Goal: Task Accomplishment & Management: Use online tool/utility

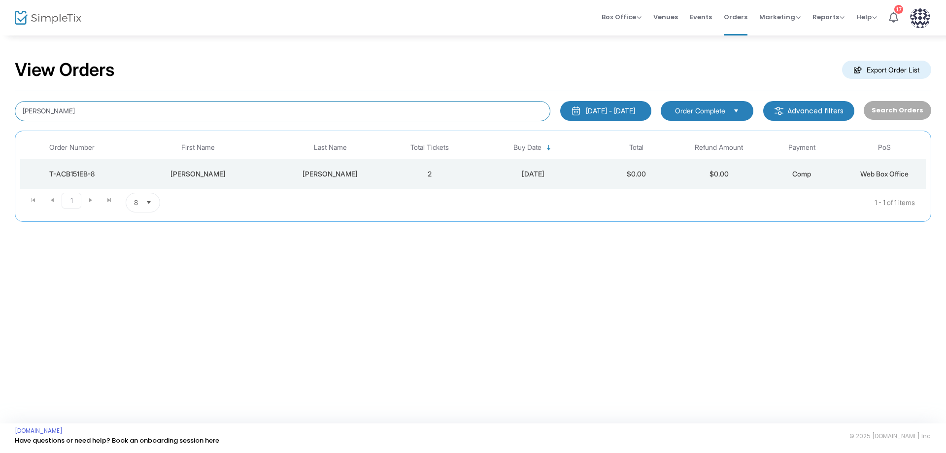
drag, startPoint x: 83, startPoint y: 115, endPoint x: 14, endPoint y: 101, distance: 70.3
click at [14, 101] on div "moore" at bounding box center [282, 111] width 545 height 20
type input "evans"
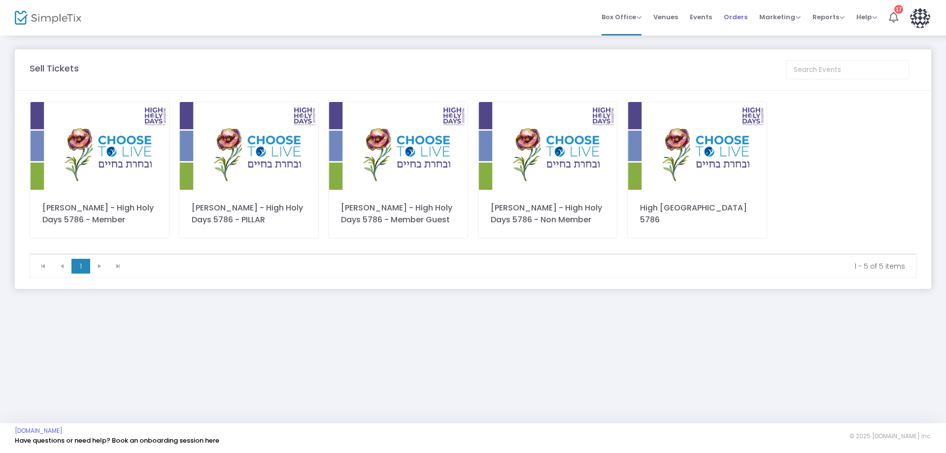
click at [734, 17] on span "Orders" at bounding box center [736, 16] width 24 height 25
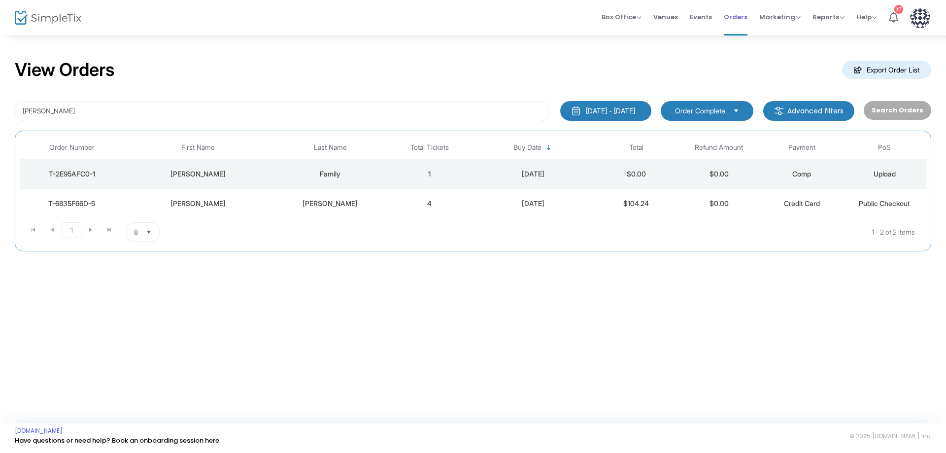
click at [734, 17] on span "Orders" at bounding box center [736, 16] width 24 height 25
click at [751, 17] on li "Orders" at bounding box center [735, 17] width 35 height 35
drag, startPoint x: 46, startPoint y: 111, endPoint x: 0, endPoint y: 106, distance: 46.5
click at [0, 106] on div "View Orders Export Order List evans 8/24/2025 - 9/23/2025 Last 30 Days Today Ye…" at bounding box center [473, 159] width 946 height 251
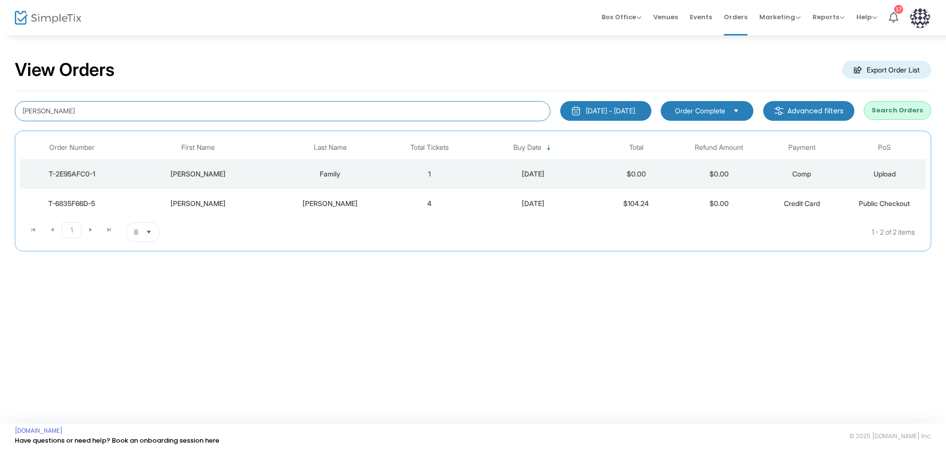
type input "weiss"
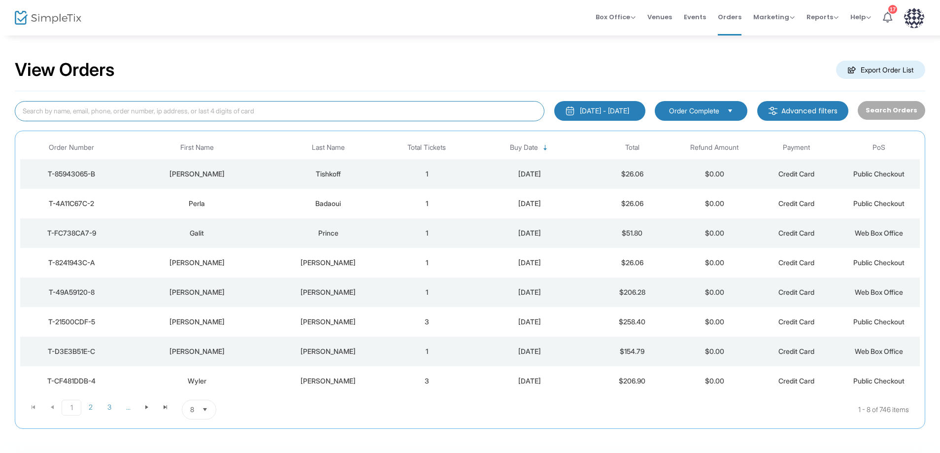
click at [67, 108] on input at bounding box center [280, 111] width 530 height 20
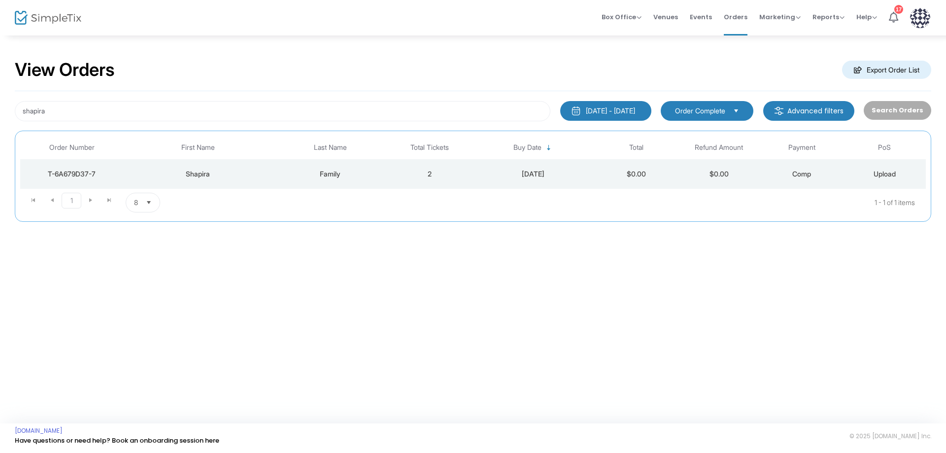
click at [67, 173] on div "T-6A679D37-7" at bounding box center [72, 174] width 99 height 10
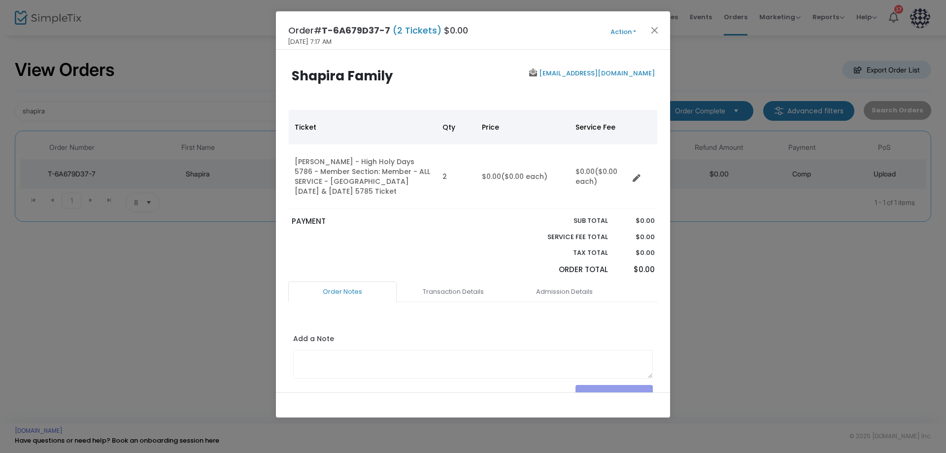
click at [614, 36] on button "Action" at bounding box center [623, 32] width 59 height 11
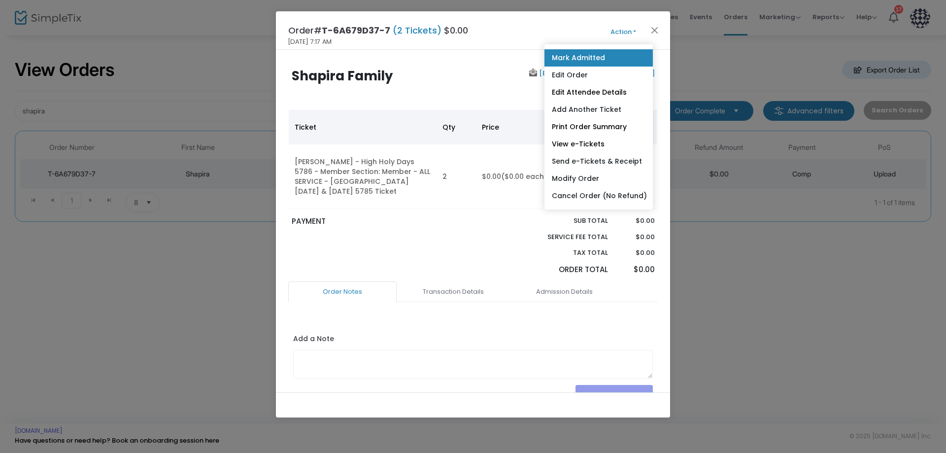
click at [591, 58] on link "Mark Admitted" at bounding box center [598, 57] width 108 height 17
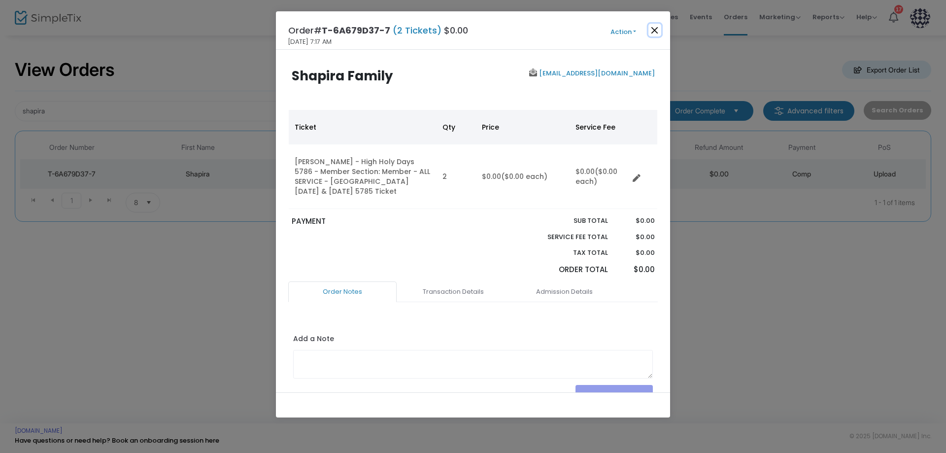
click at [656, 33] on button "Close" at bounding box center [654, 30] width 13 height 13
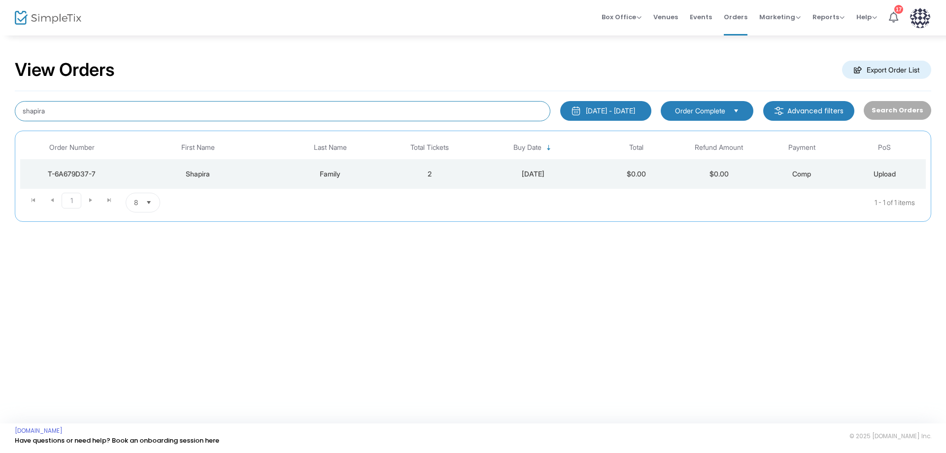
drag, startPoint x: 71, startPoint y: 112, endPoint x: 0, endPoint y: 110, distance: 71.0
click at [0, 110] on div "View Orders Export Order List shapira 8/24/2025 - 9/23/2025 Last 30 Days Today …" at bounding box center [473, 145] width 946 height 222
type input "borukhim"
click at [79, 173] on div "T-E6100F0C-B" at bounding box center [72, 174] width 99 height 10
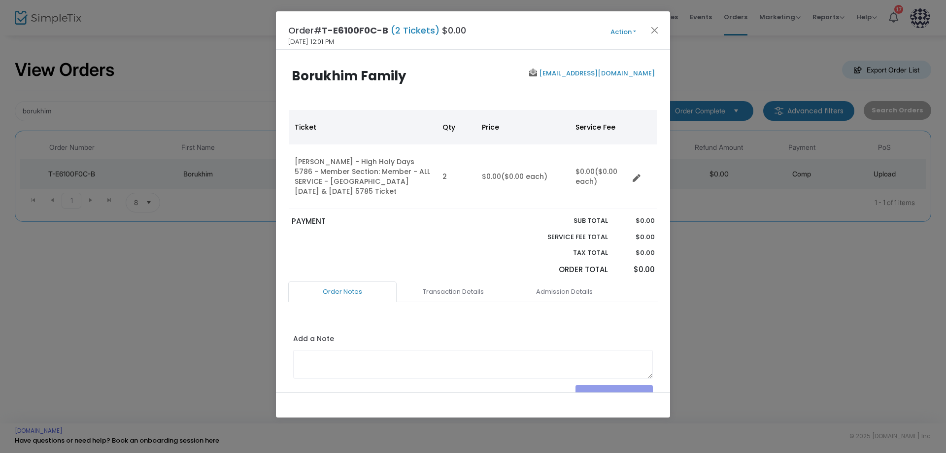
click at [626, 33] on button "Action" at bounding box center [623, 32] width 59 height 11
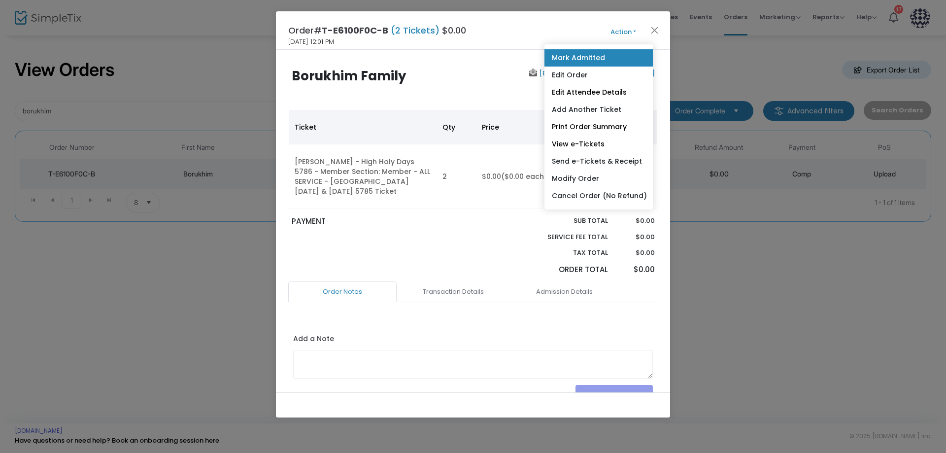
click at [604, 58] on link "Mark Admitted" at bounding box center [598, 57] width 108 height 17
